Goal: Task Accomplishment & Management: Manage account settings

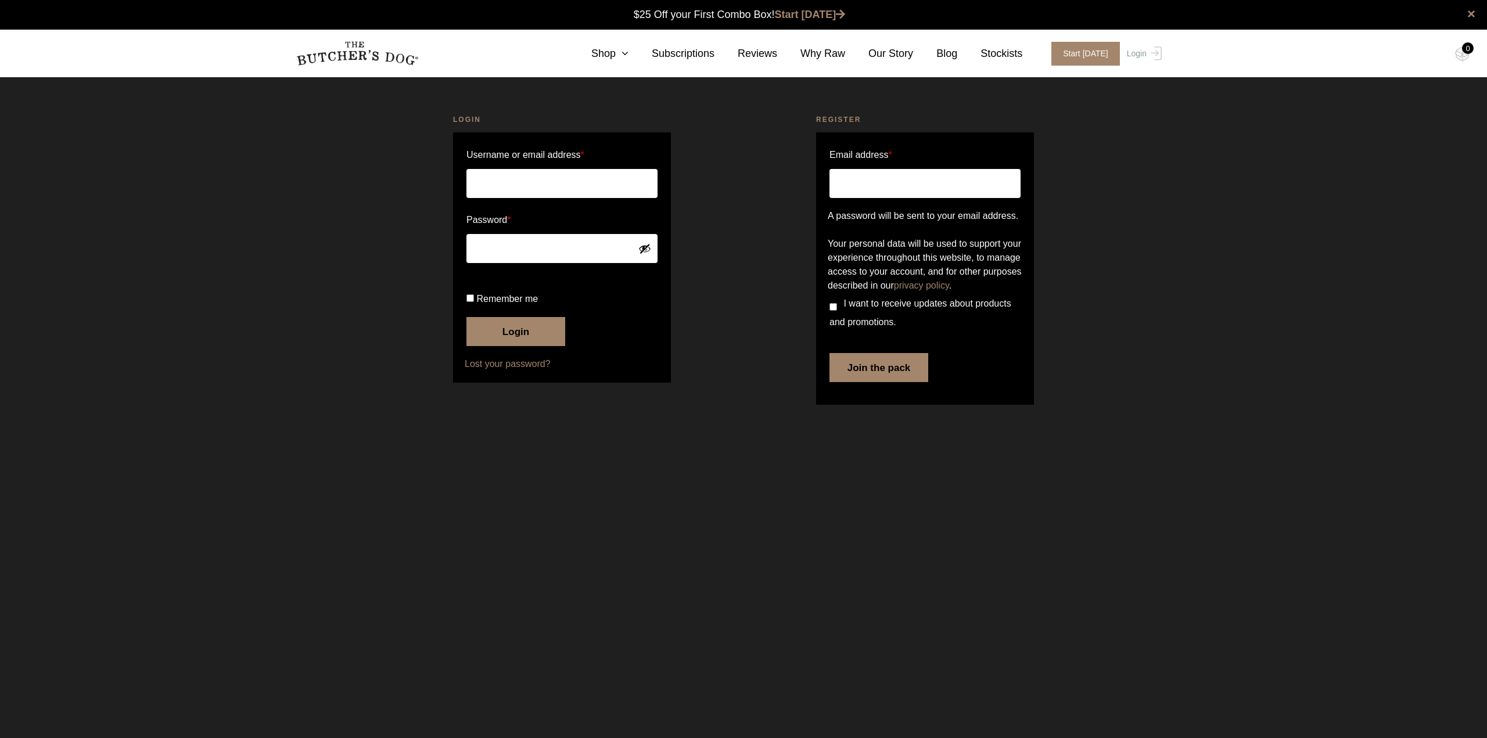
type input "[PERSON_NAME].[PERSON_NAME]"
click at [468, 302] on input "Remember me" at bounding box center [471, 299] width 8 height 8
checkbox input "true"
click at [489, 346] on button "Login" at bounding box center [516, 331] width 99 height 29
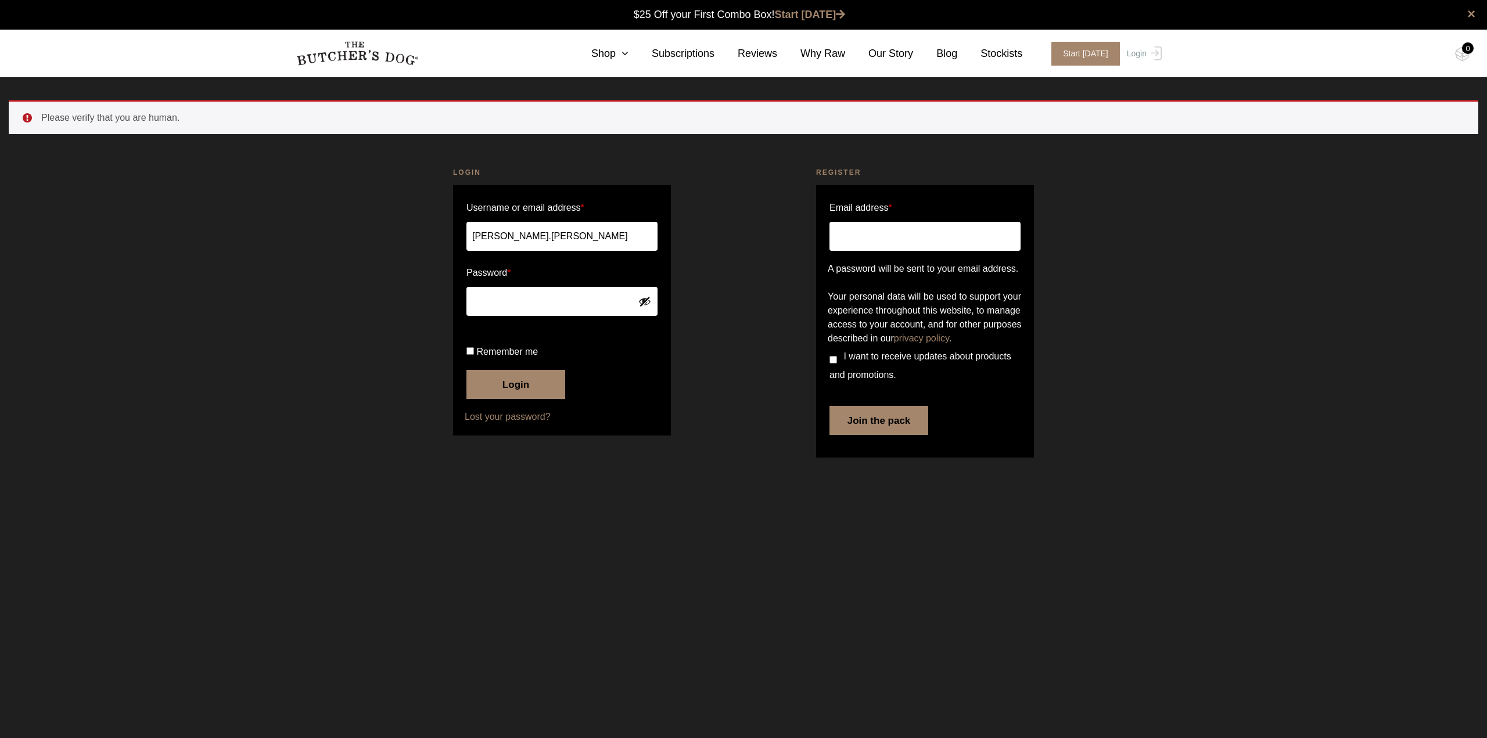
click at [469, 355] on input "Remember me" at bounding box center [471, 351] width 8 height 8
checkbox input "true"
click at [515, 399] on button "Login" at bounding box center [516, 384] width 99 height 29
click at [1146, 53] on link "Login" at bounding box center [1143, 54] width 38 height 24
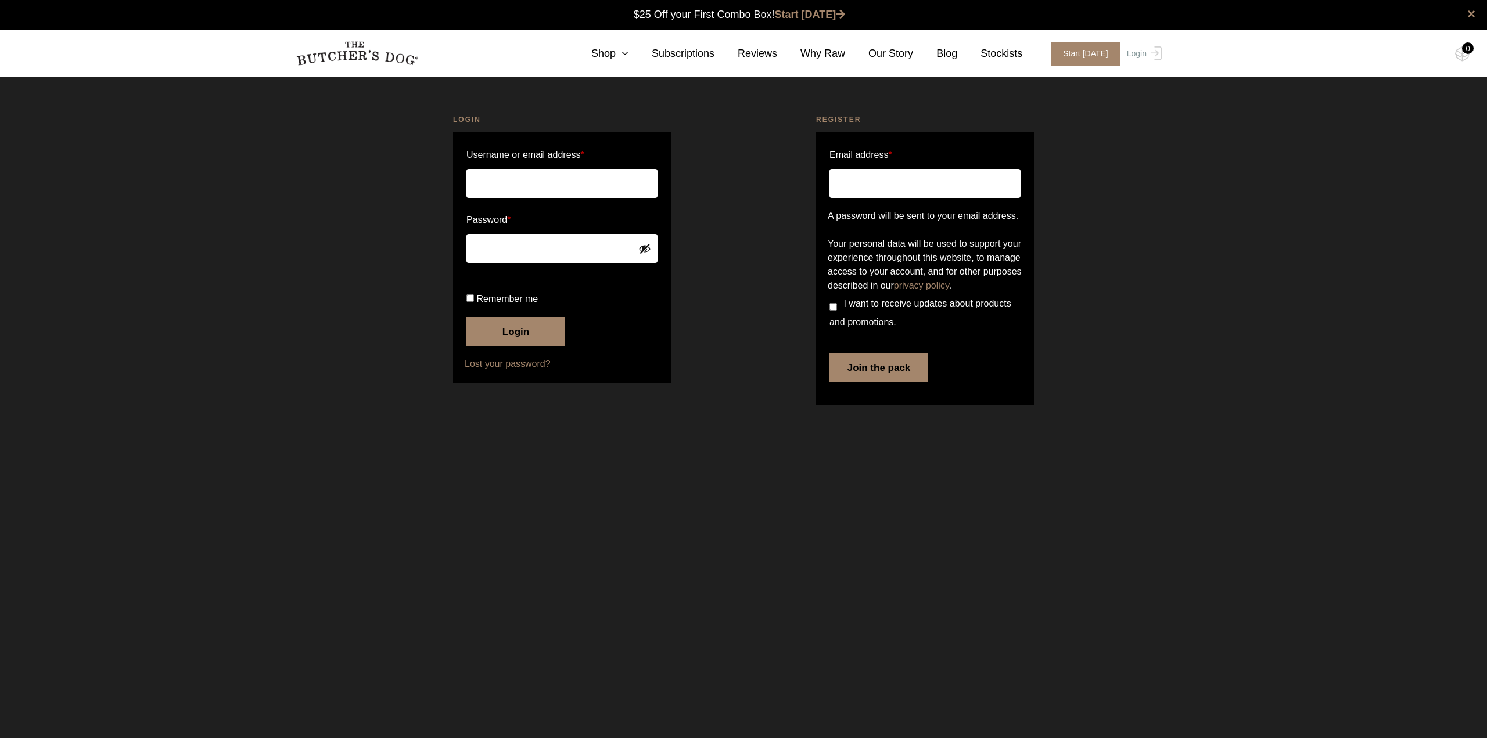
type input "[PERSON_NAME].[PERSON_NAME]"
click at [469, 302] on input "Remember me" at bounding box center [471, 299] width 8 height 8
checkbox input "true"
click at [515, 346] on button "Login" at bounding box center [516, 331] width 99 height 29
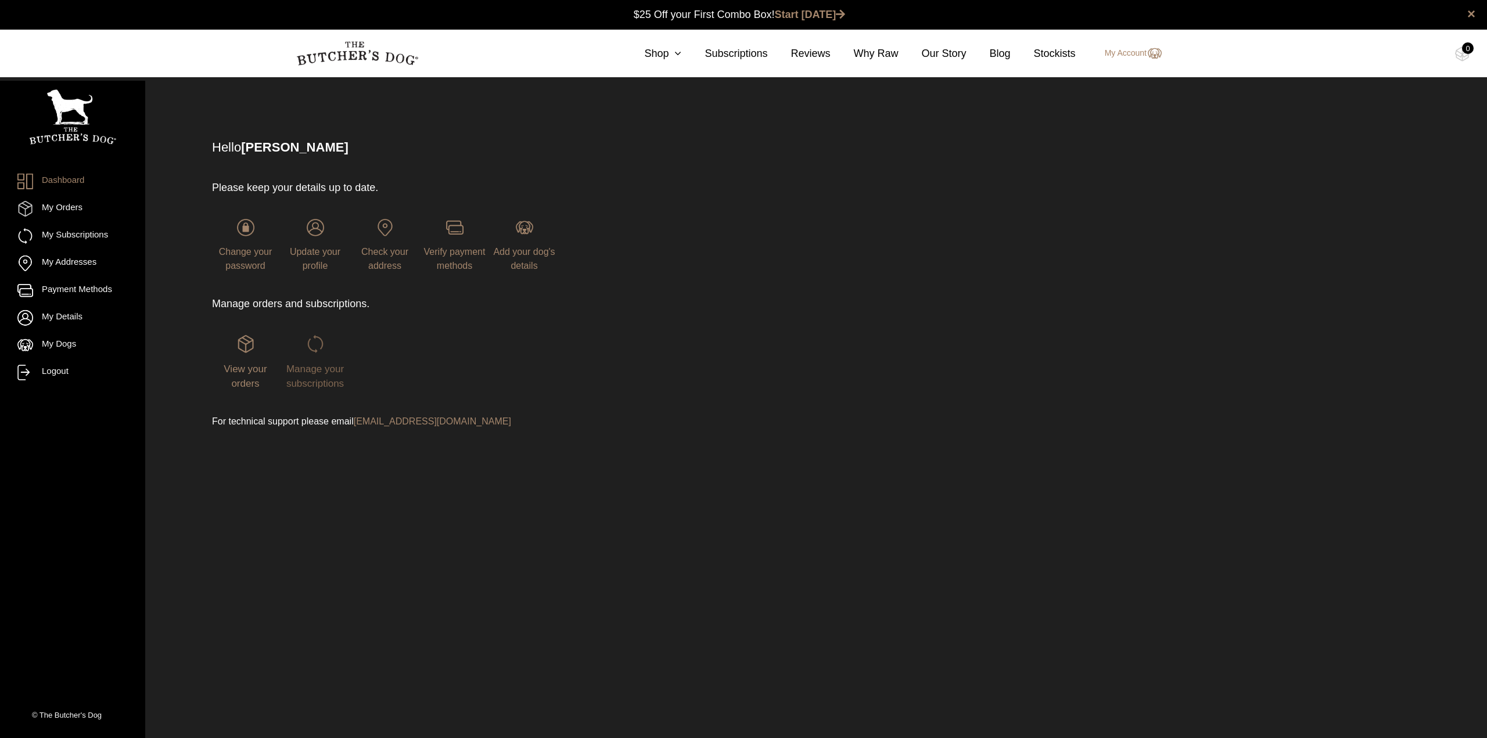
click at [324, 368] on span "Manage your subscriptions" at bounding box center [315, 377] width 58 height 26
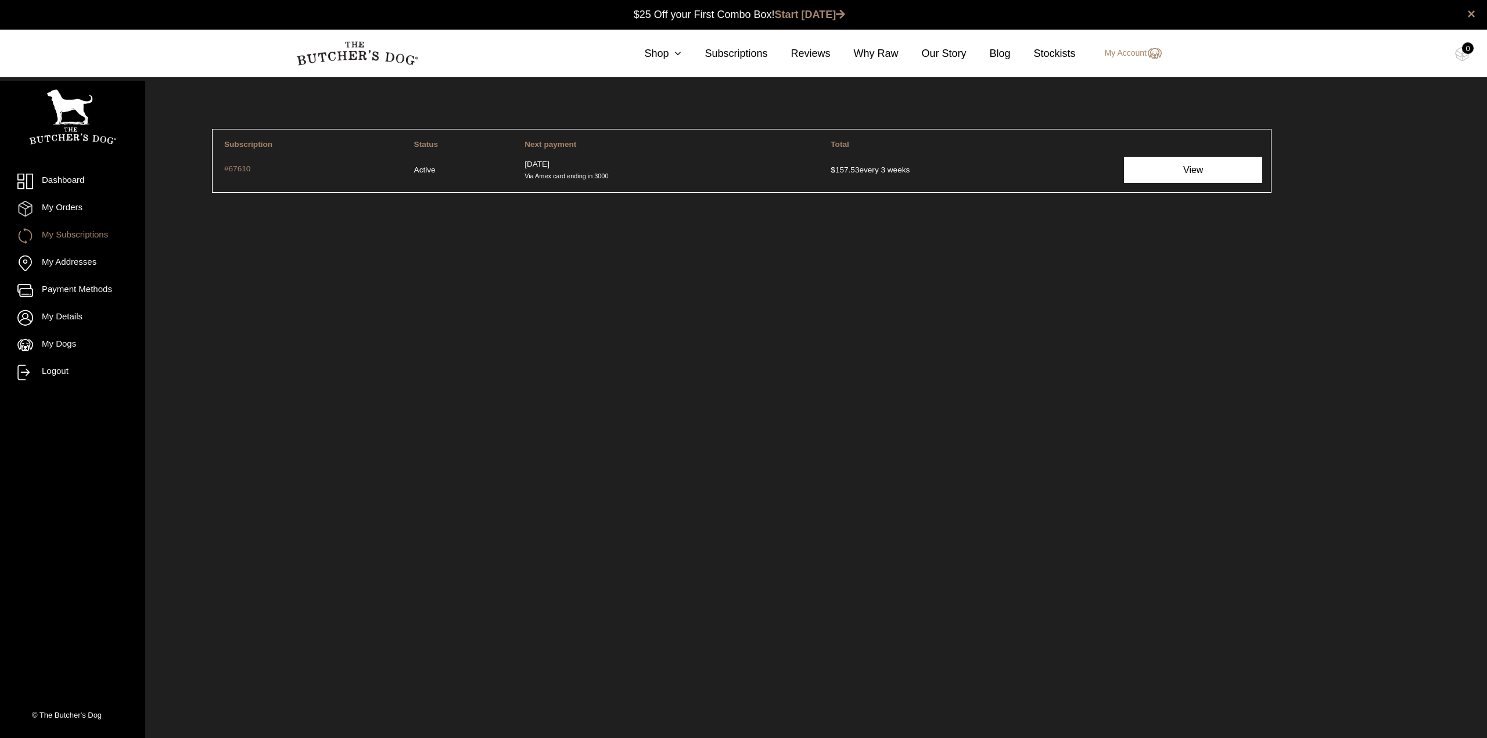
click at [1169, 167] on link "View" at bounding box center [1193, 170] width 138 height 26
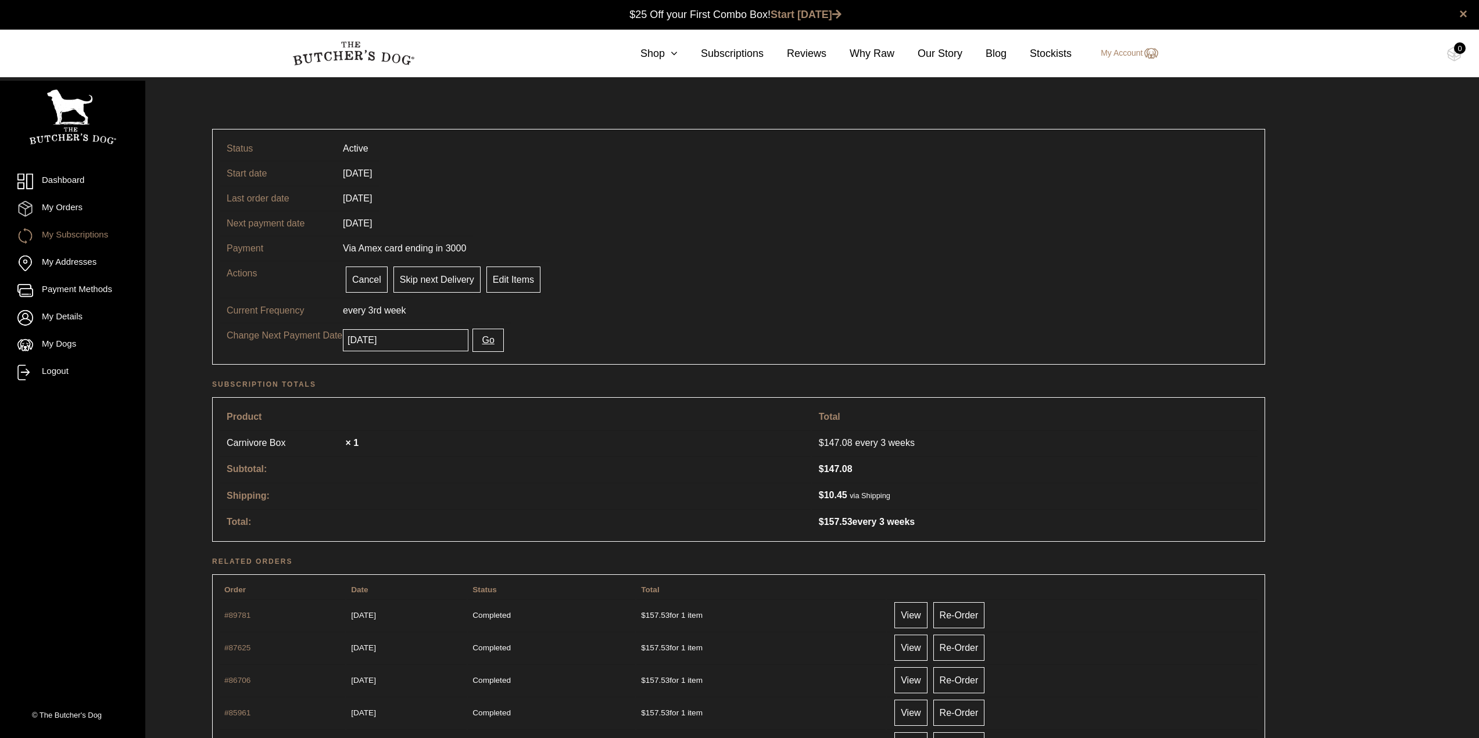
click at [406, 338] on input "[DATE]" at bounding box center [406, 340] width 126 height 22
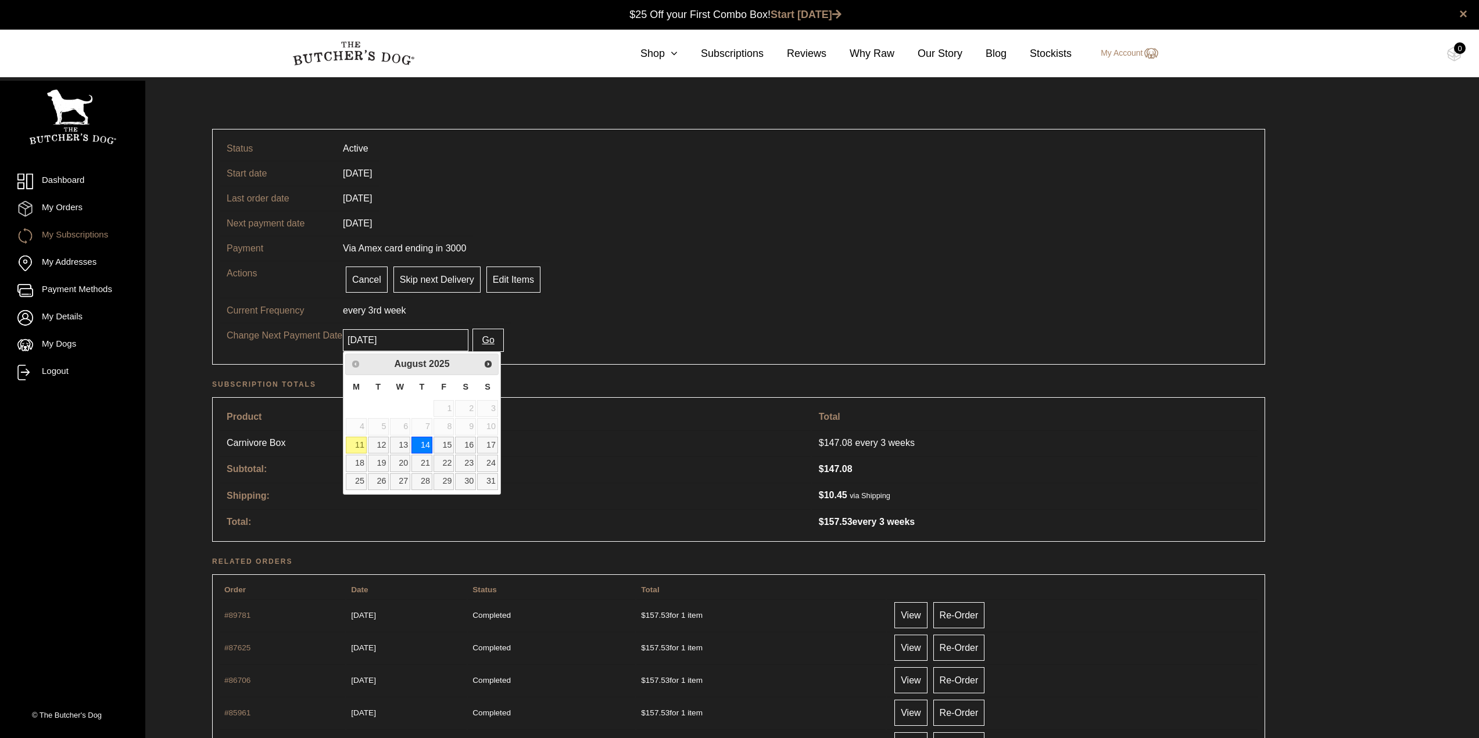
click at [355, 448] on link "11" at bounding box center [356, 445] width 21 height 17
type input "2025-08-11"
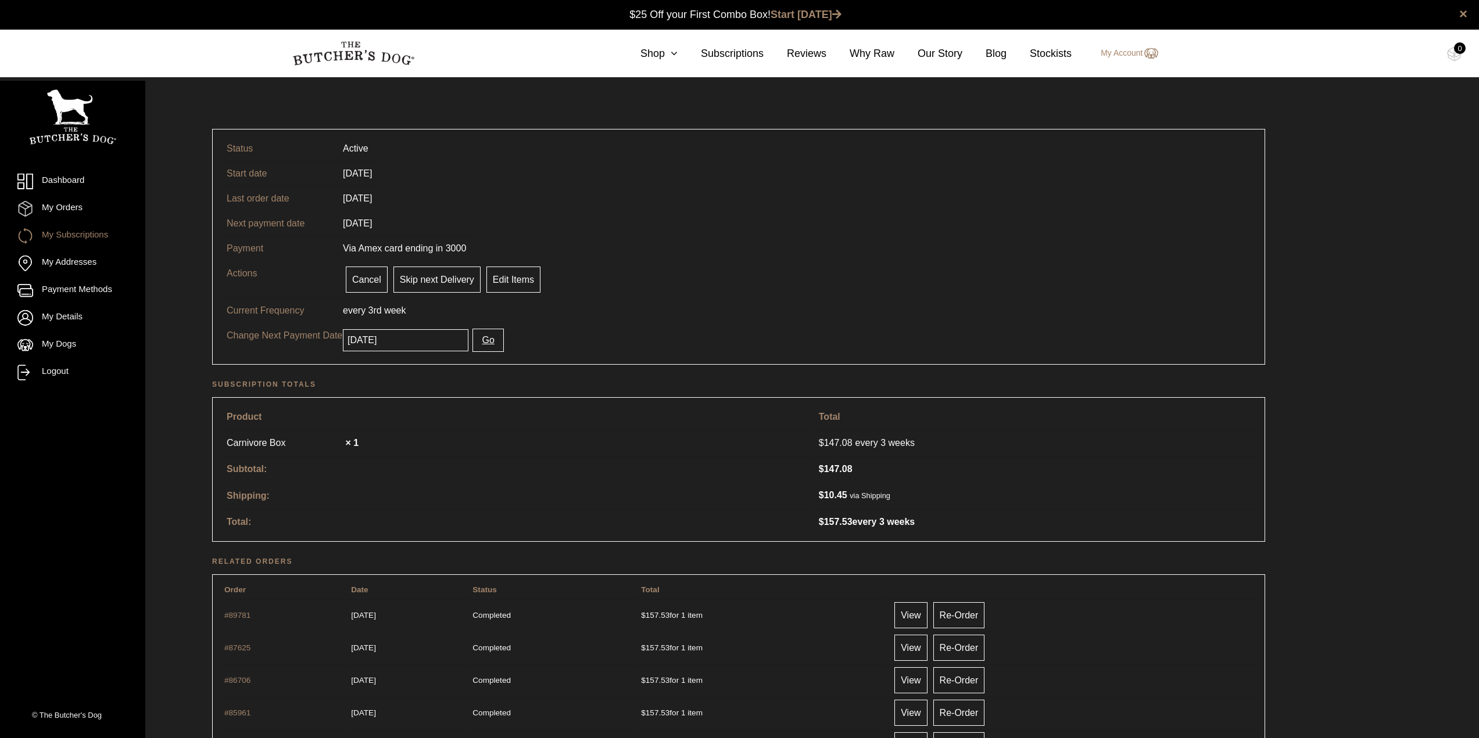
click at [481, 342] on button "Go" at bounding box center [487, 340] width 31 height 23
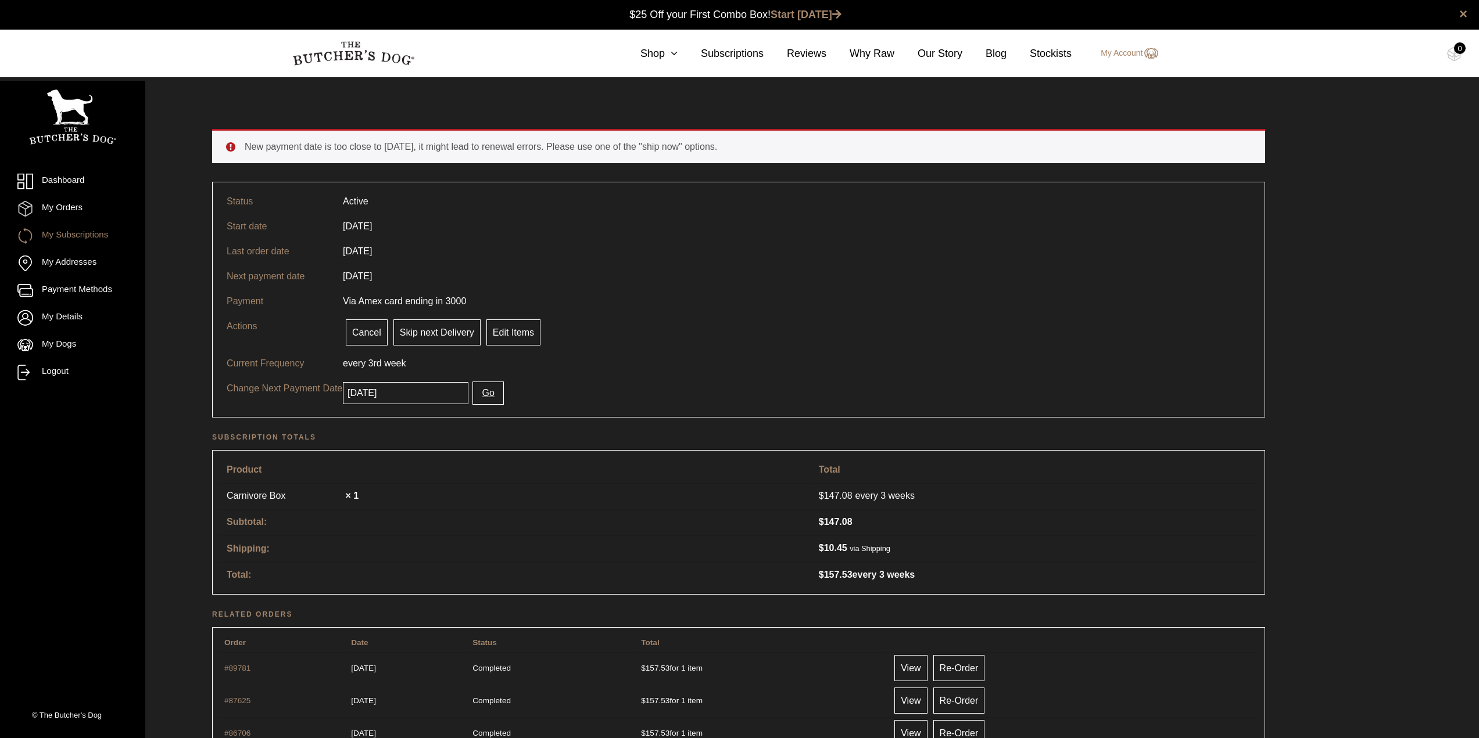
click at [375, 394] on input "2025-08-14" at bounding box center [406, 393] width 126 height 22
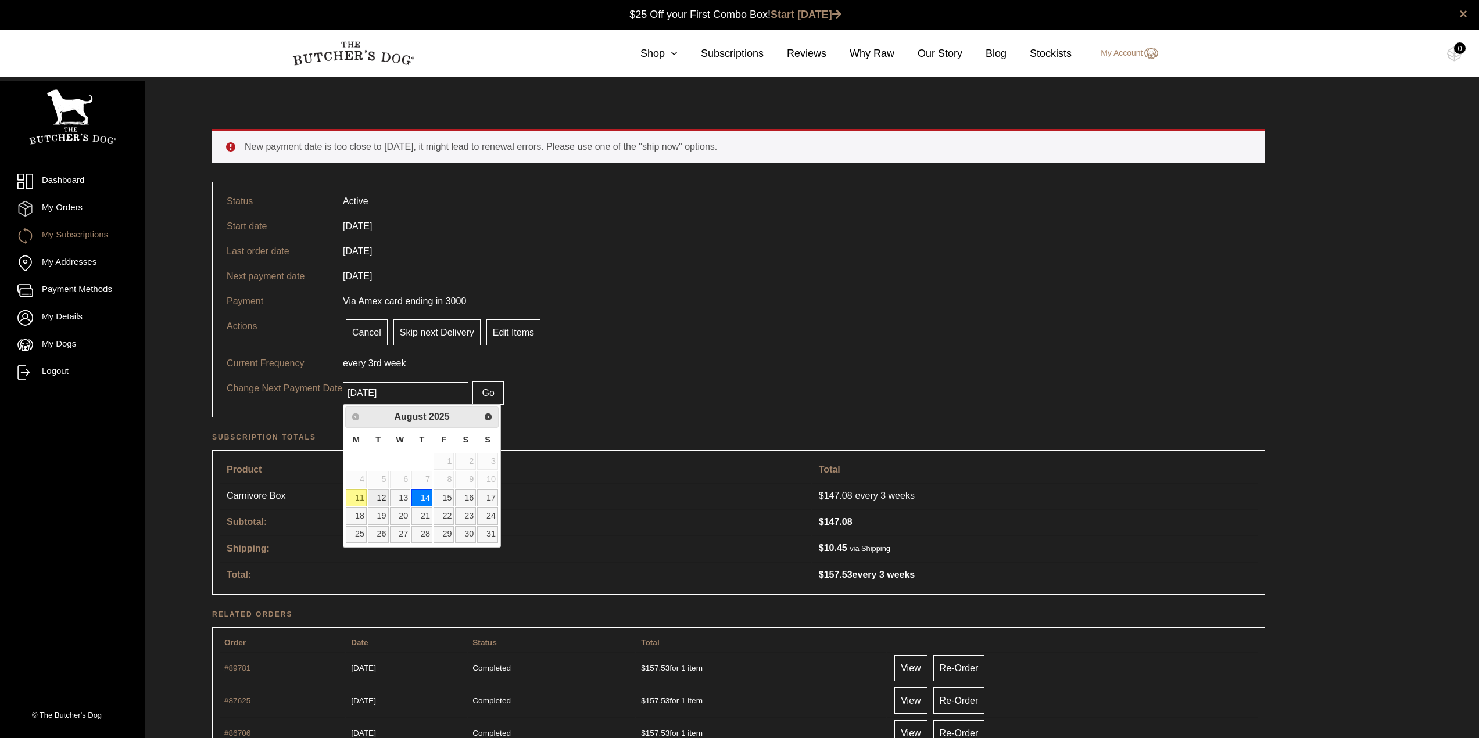
click at [379, 496] on link "12" at bounding box center [378, 498] width 21 height 17
type input "2025-08-12"
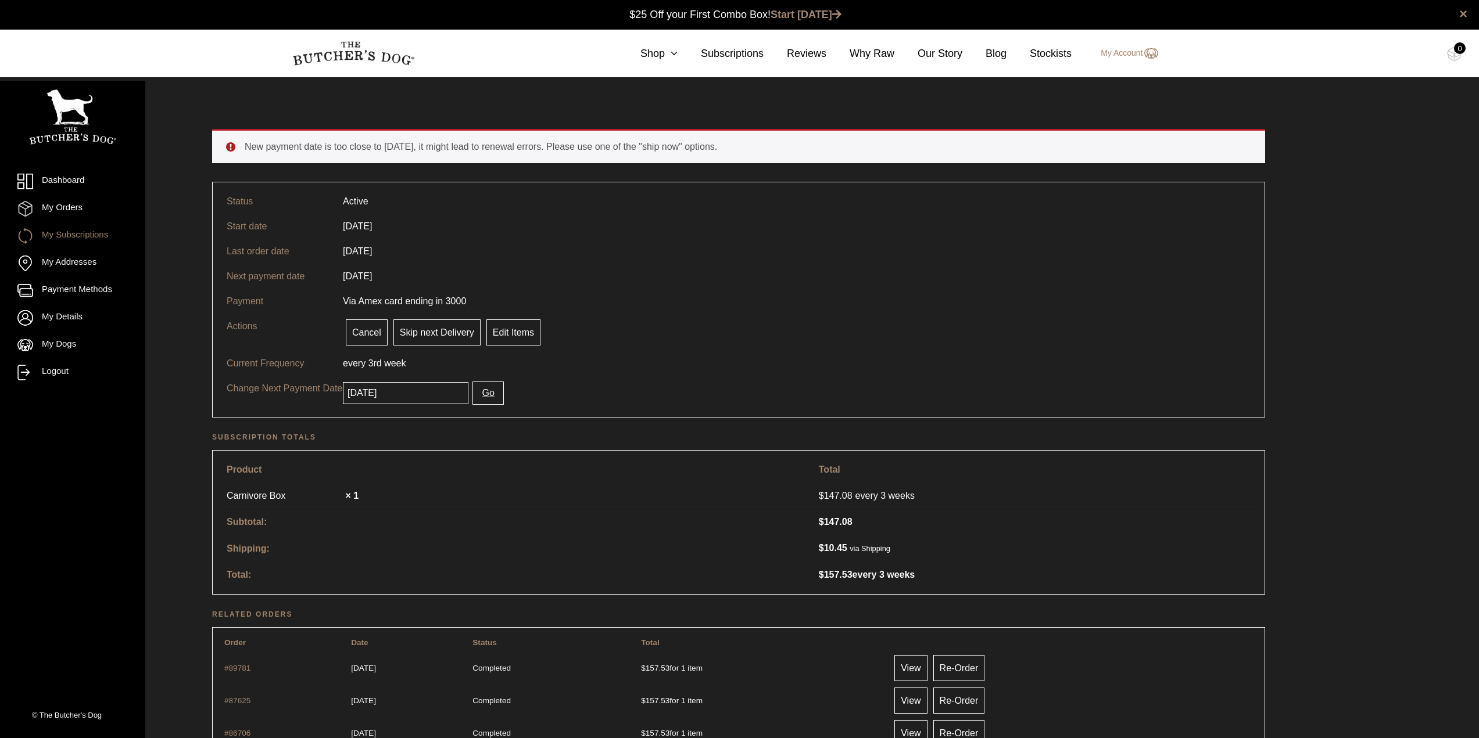
click at [475, 396] on button "Go" at bounding box center [487, 393] width 31 height 23
click at [420, 401] on input "2025-08-14" at bounding box center [406, 393] width 126 height 22
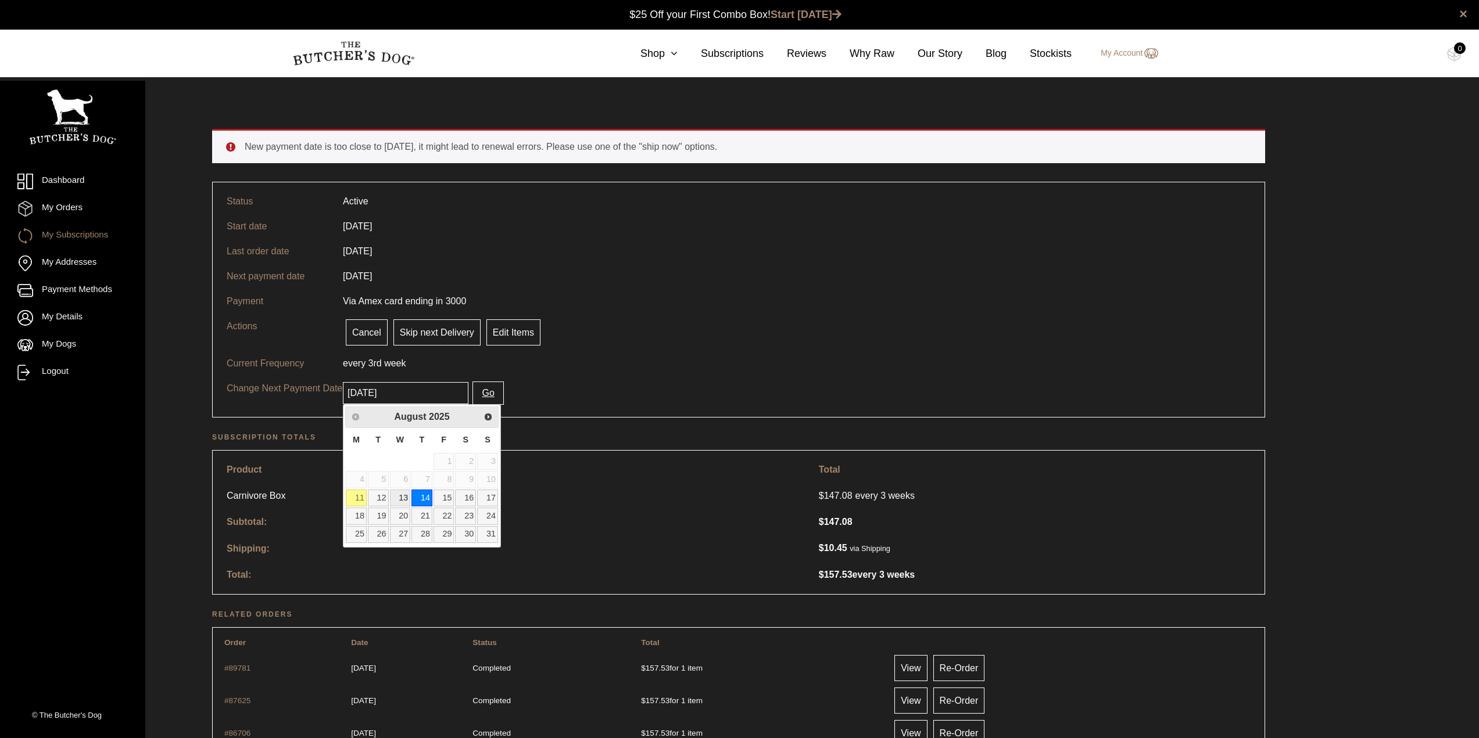
click at [403, 499] on link "13" at bounding box center [400, 498] width 21 height 17
type input "[DATE]"
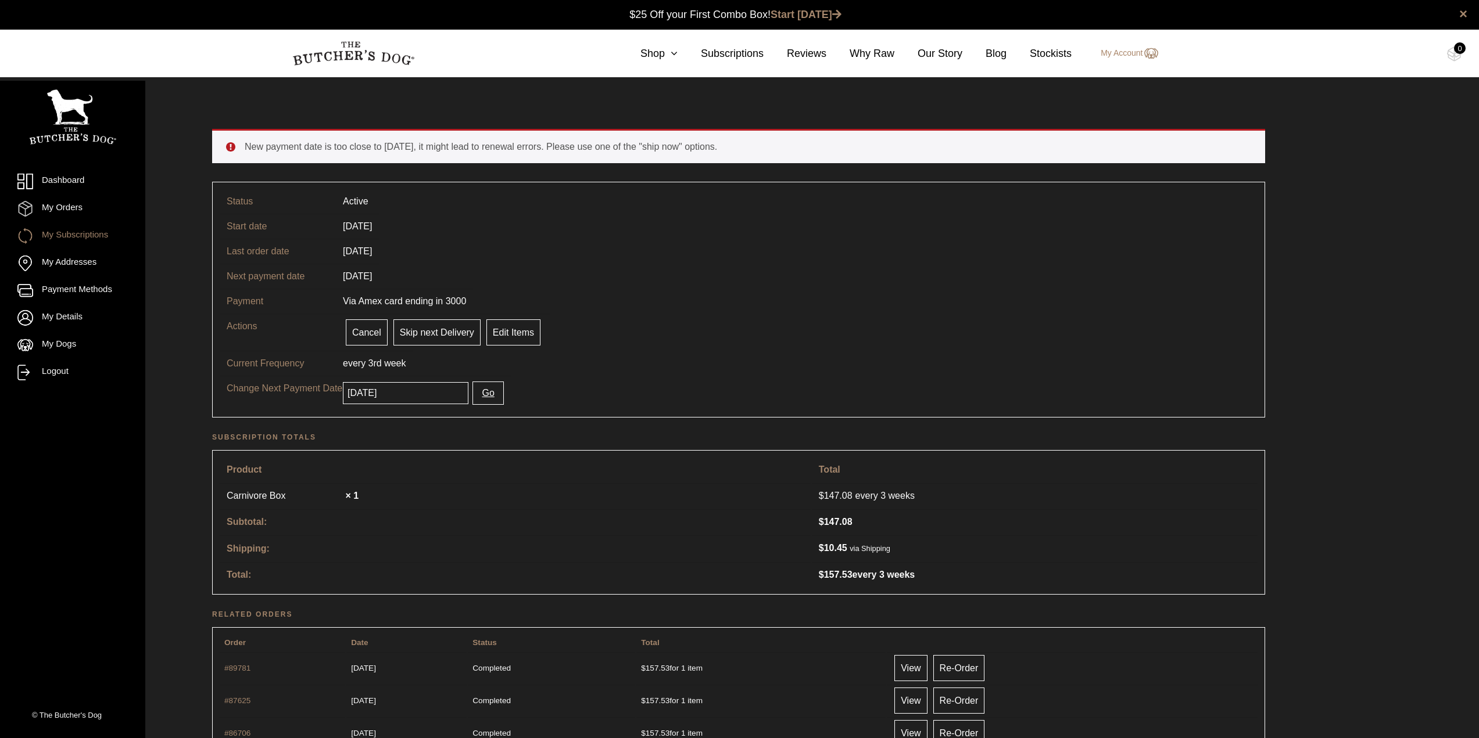
click at [477, 386] on button "Go" at bounding box center [487, 393] width 31 height 23
